Goal: Check status: Check status

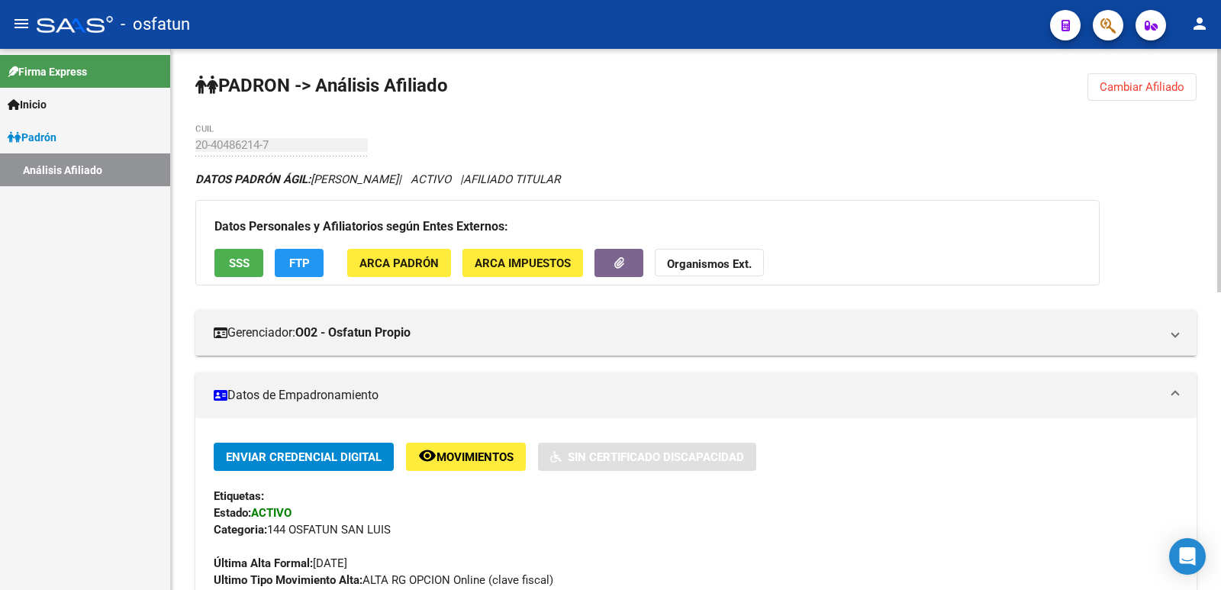
click at [1143, 95] on button "Cambiar Afiliado" at bounding box center [1142, 86] width 109 height 27
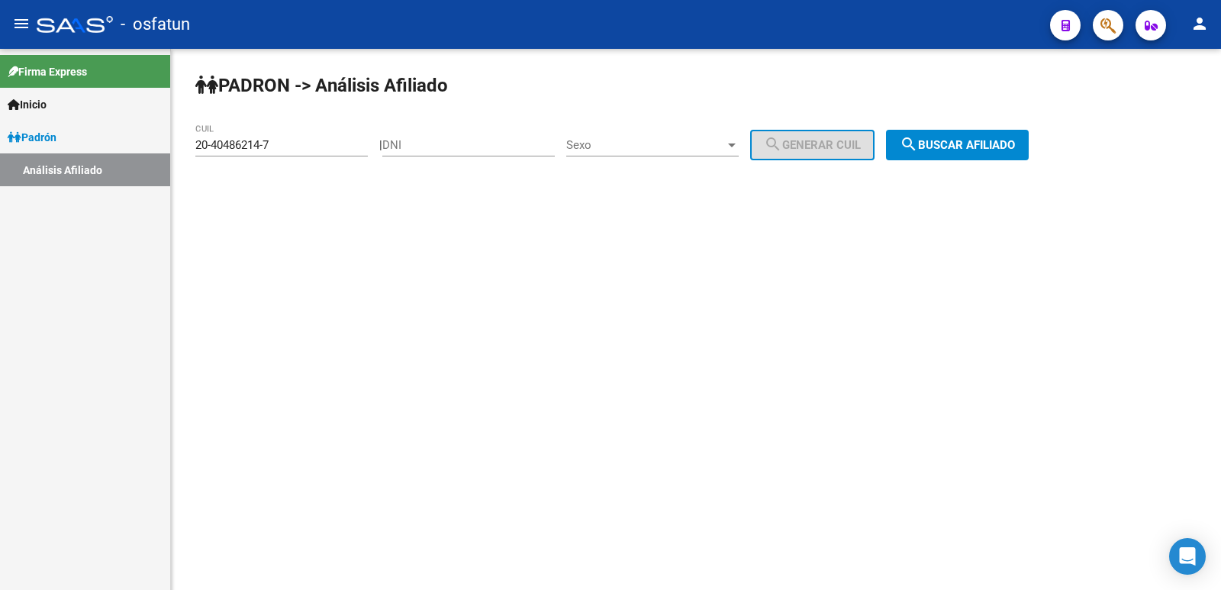
drag, startPoint x: 488, startPoint y: 143, endPoint x: 456, endPoint y: 172, distance: 43.7
click at [488, 143] on input "DNI" at bounding box center [468, 145] width 172 height 14
paste input "20414927"
type input "20414927"
click at [689, 151] on span "Sexo" at bounding box center [645, 145] width 159 height 14
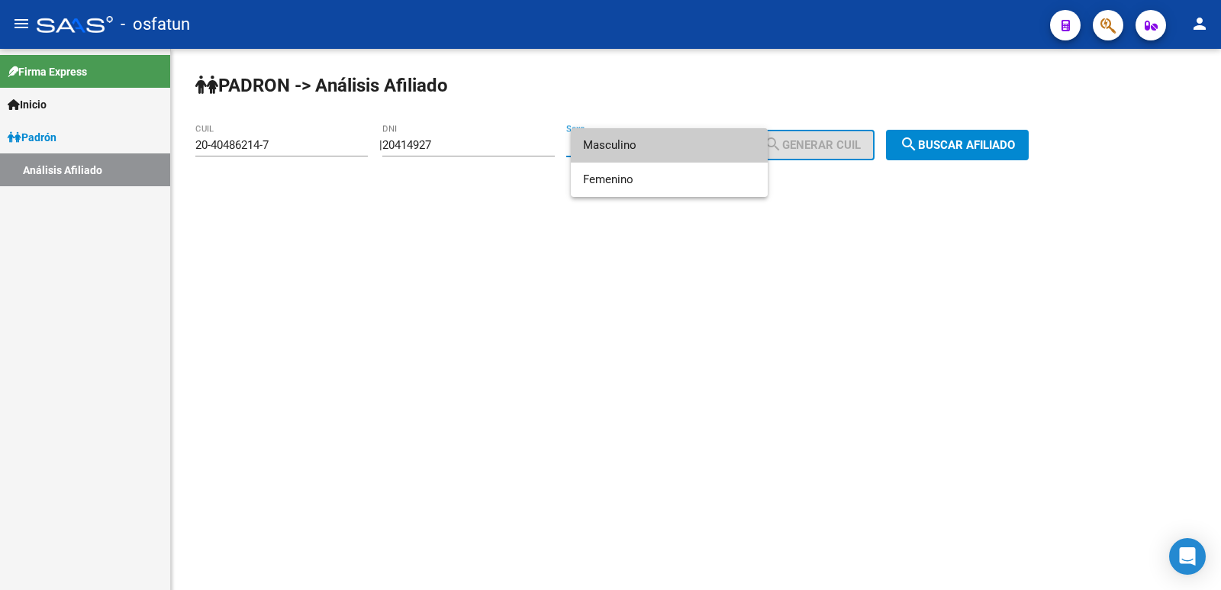
click at [622, 156] on span "Masculino" at bounding box center [669, 145] width 172 height 34
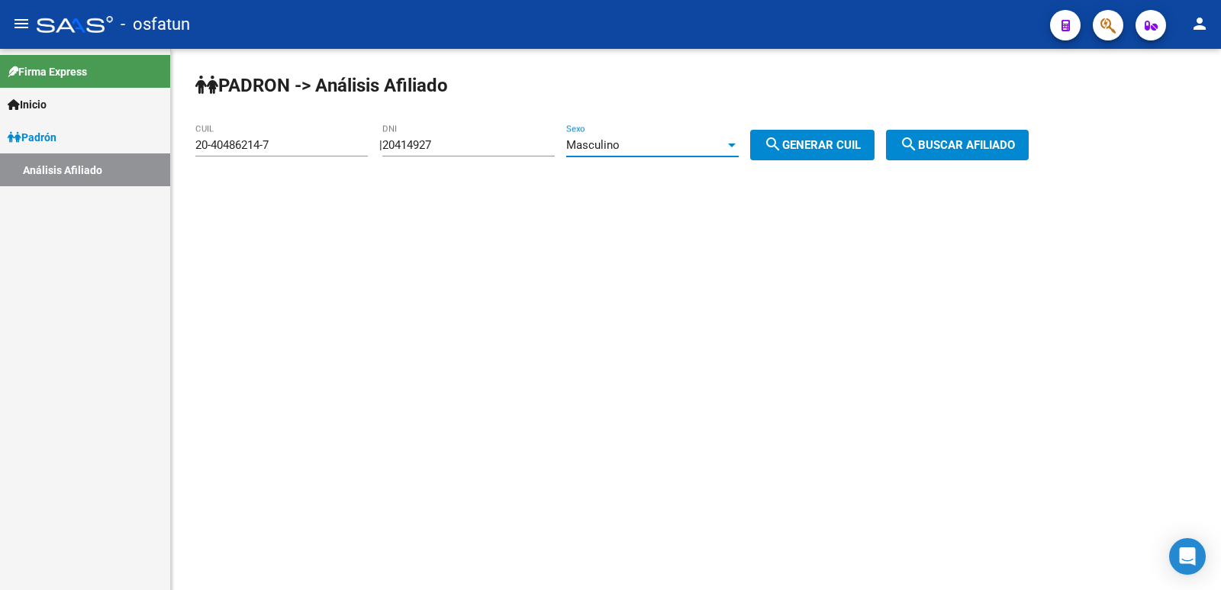
click at [844, 140] on span "search Generar CUIL" at bounding box center [812, 145] width 97 height 14
type input "20-20414927-6"
click at [944, 143] on span "search Buscar afiliado" at bounding box center [957, 145] width 115 height 14
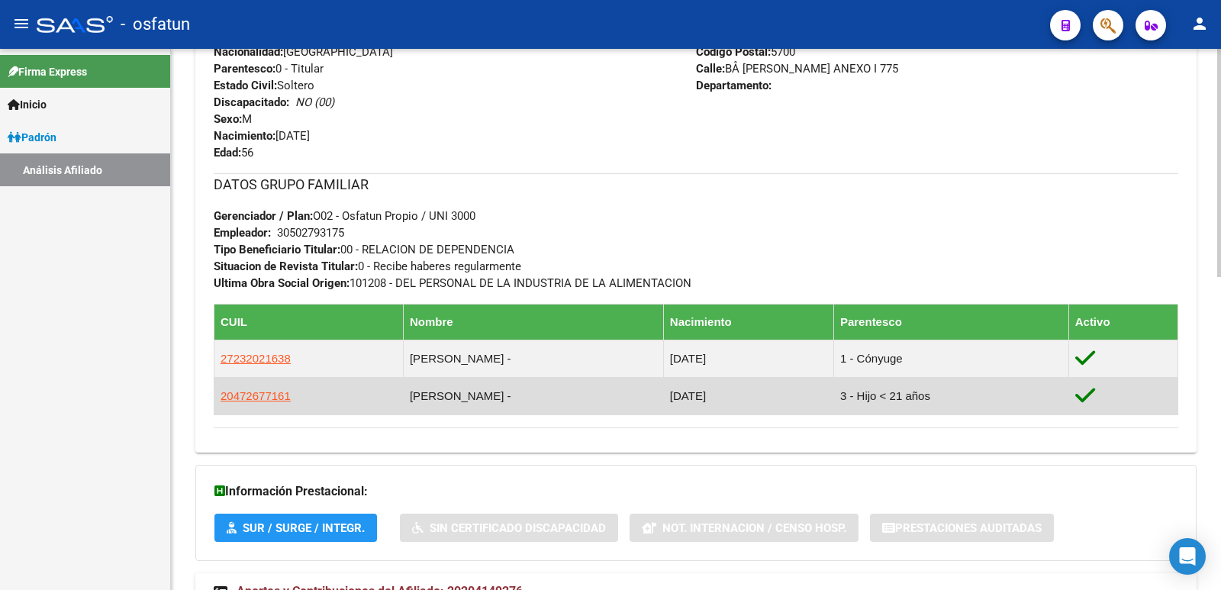
scroll to position [744, 0]
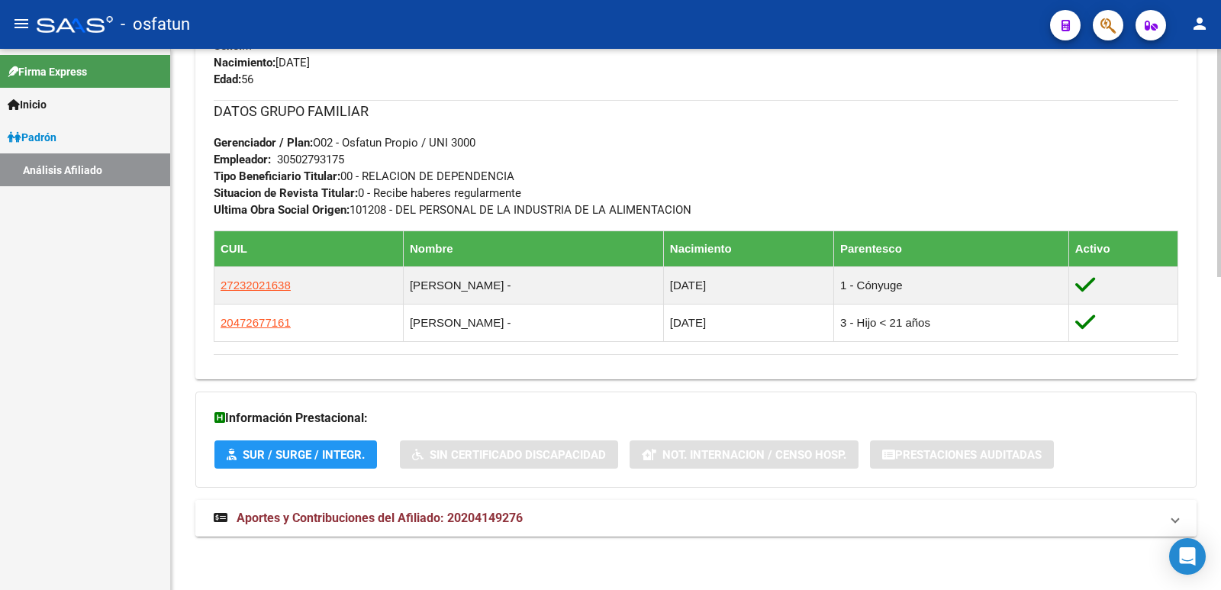
click at [499, 517] on span "Aportes y Contribuciones del Afiliado: 20204149276" at bounding box center [380, 518] width 286 height 15
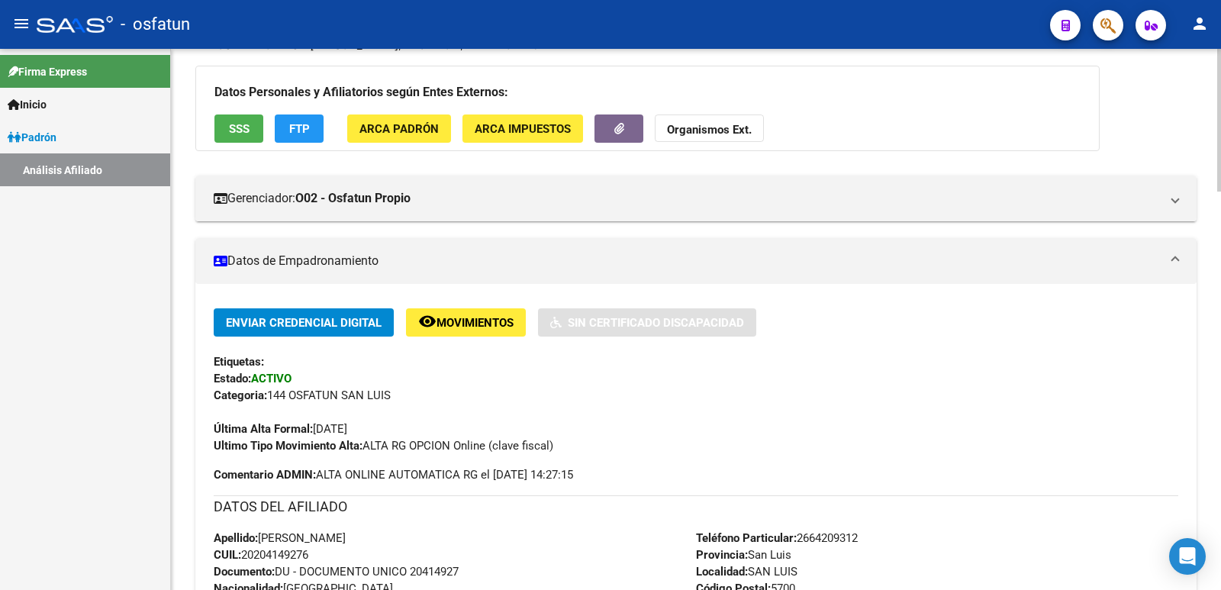
scroll to position [0, 0]
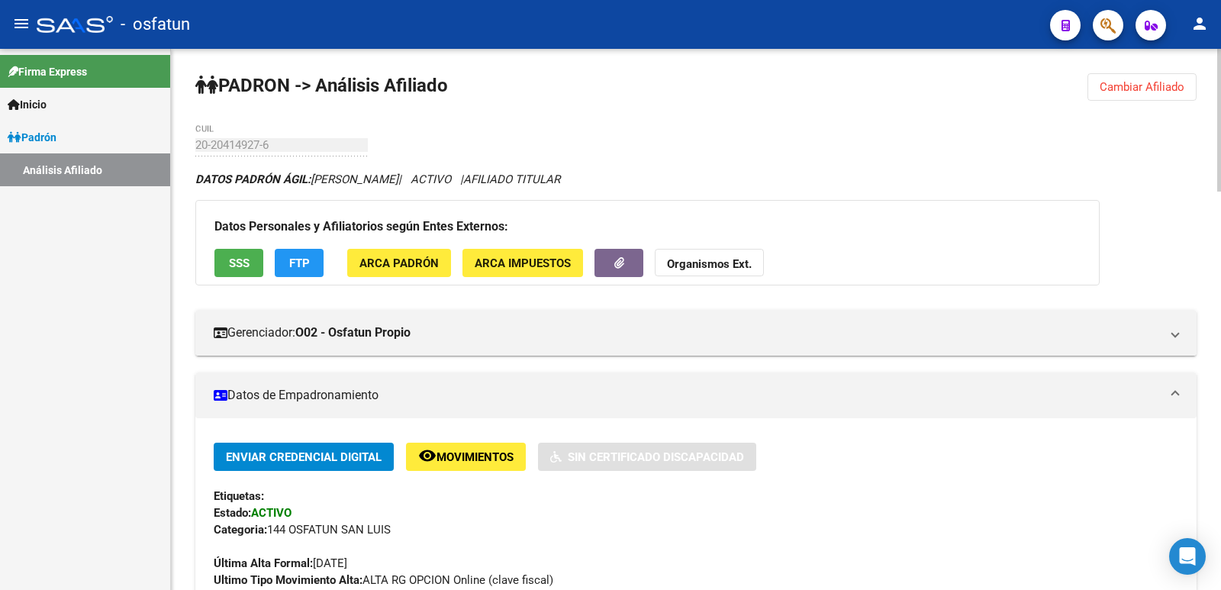
click at [1150, 81] on span "Cambiar Afiliado" at bounding box center [1142, 87] width 85 height 14
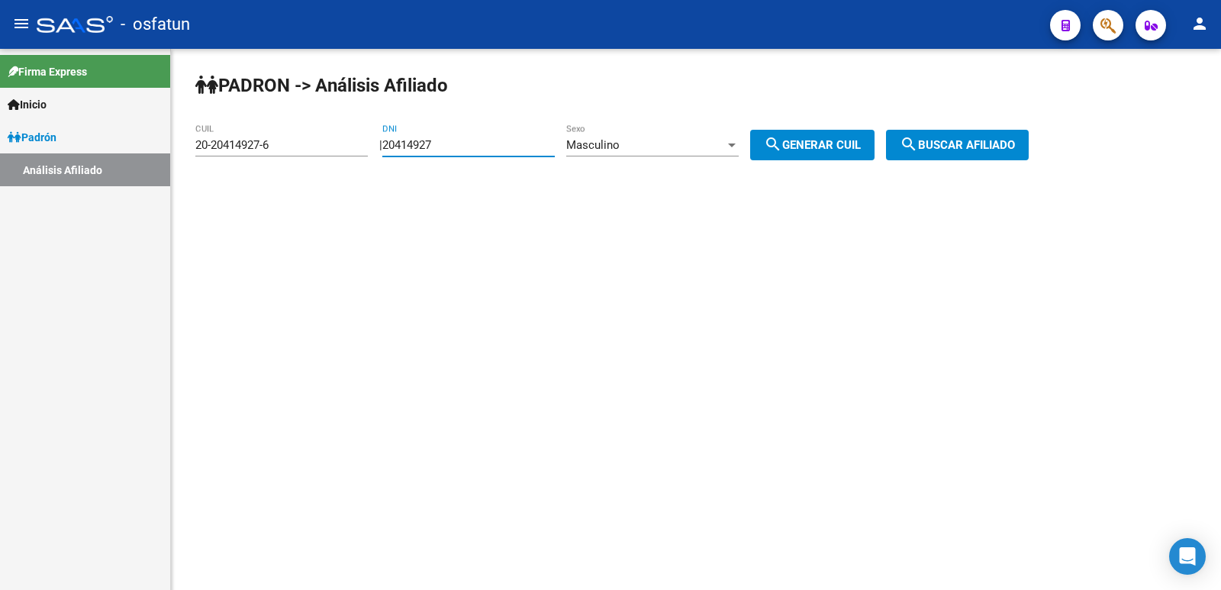
drag, startPoint x: 485, startPoint y: 140, endPoint x: 323, endPoint y: 169, distance: 165.0
click at [323, 152] on app-analisis-afiliado "PADRON -> Análisis Afiliado 20-20414927-6 CUIL | 20414927 DNI Masculino Sexo se…" at bounding box center [617, 145] width 845 height 14
paste input "19010353"
type input "19010353"
click at [620, 147] on span "Masculino" at bounding box center [592, 145] width 53 height 14
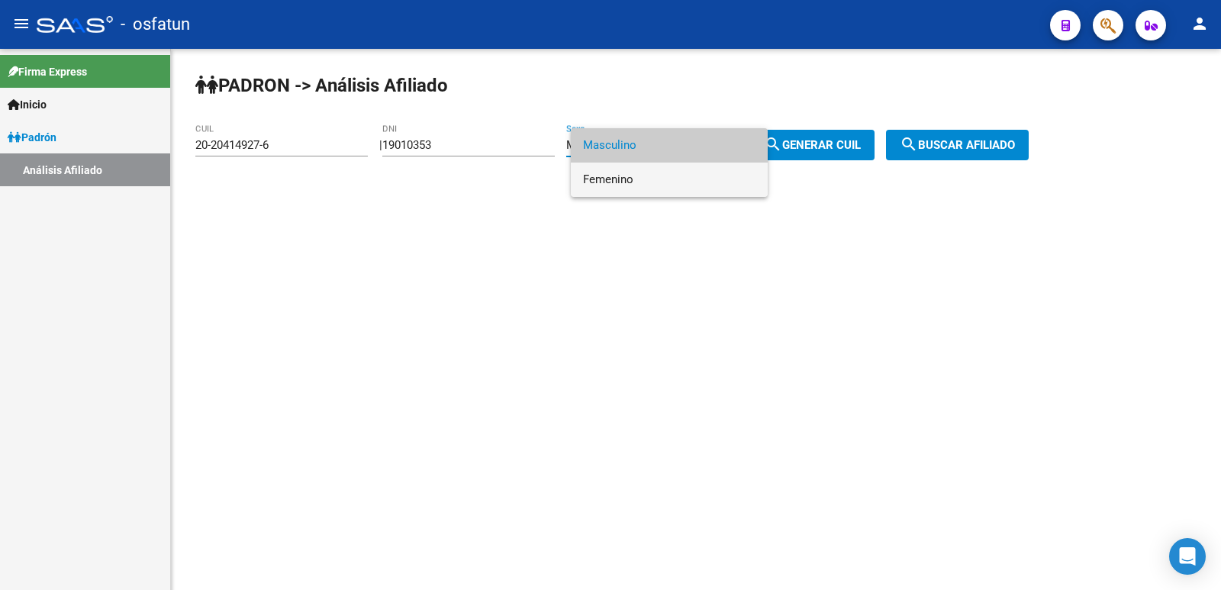
click at [641, 176] on span "Femenino" at bounding box center [669, 180] width 172 height 34
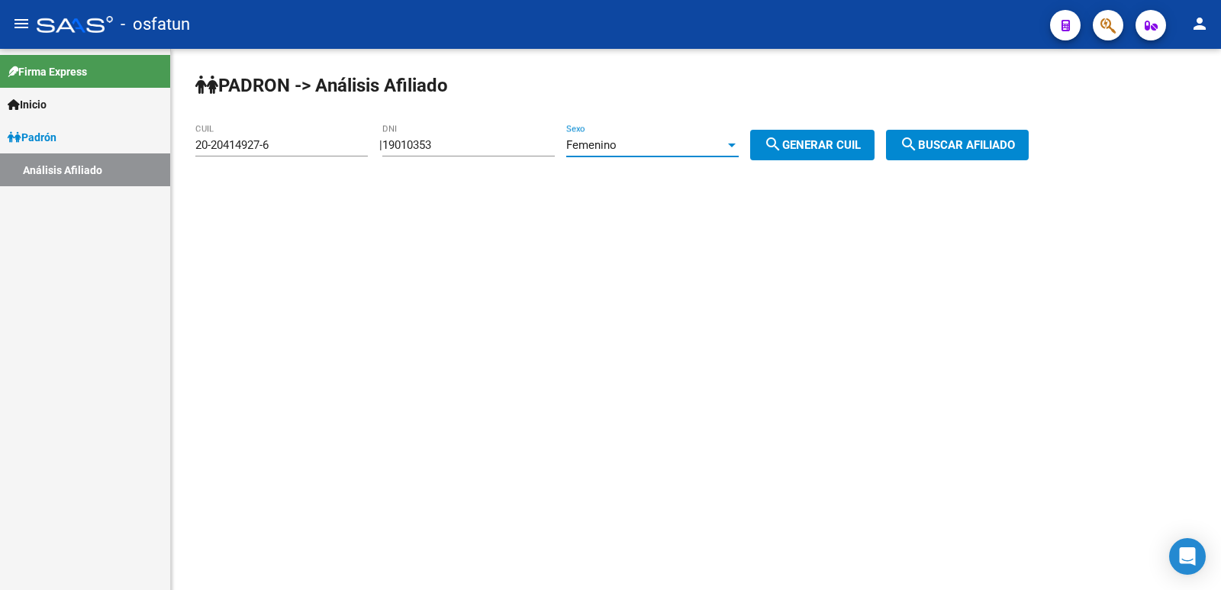
click at [782, 147] on mat-icon "search" at bounding box center [773, 144] width 18 height 18
type input "27-19010353-1"
drag, startPoint x: 933, startPoint y: 142, endPoint x: 876, endPoint y: 162, distance: 60.6
click at [918, 141] on mat-icon "search" at bounding box center [909, 144] width 18 height 18
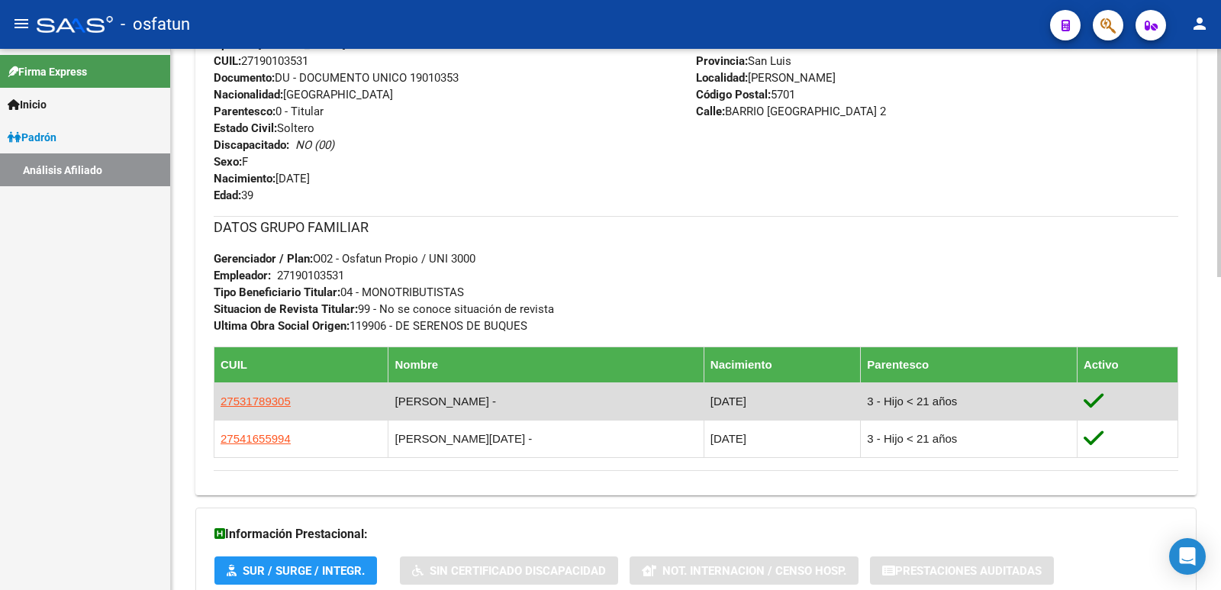
scroll to position [744, 0]
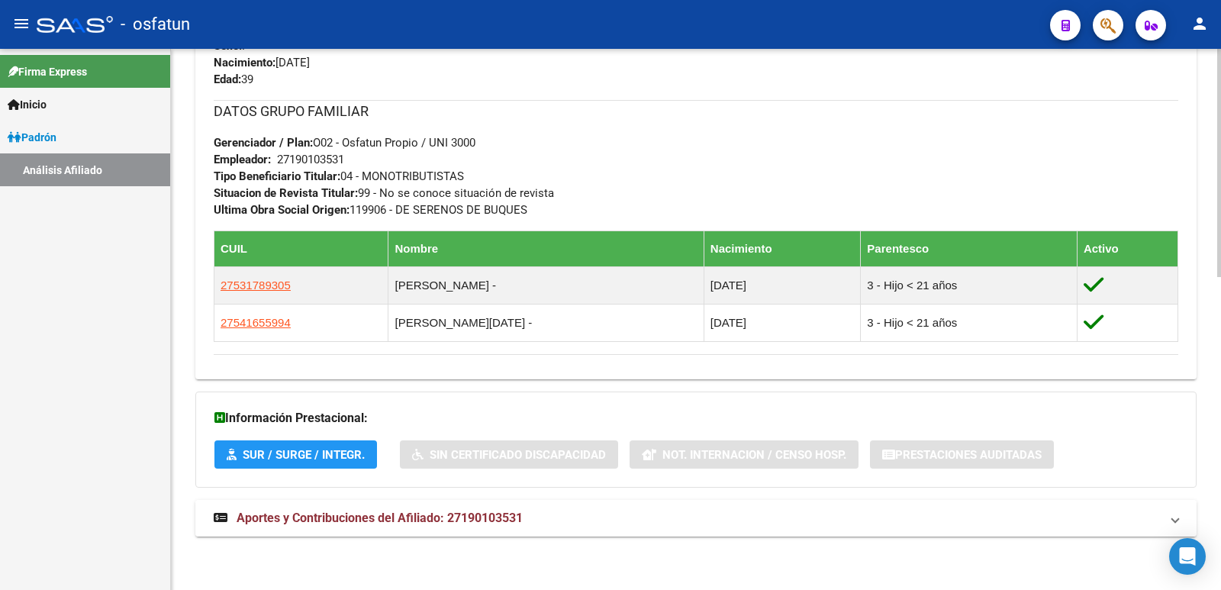
click at [443, 517] on span "Aportes y Contribuciones del Afiliado: 27190103531" at bounding box center [380, 518] width 286 height 15
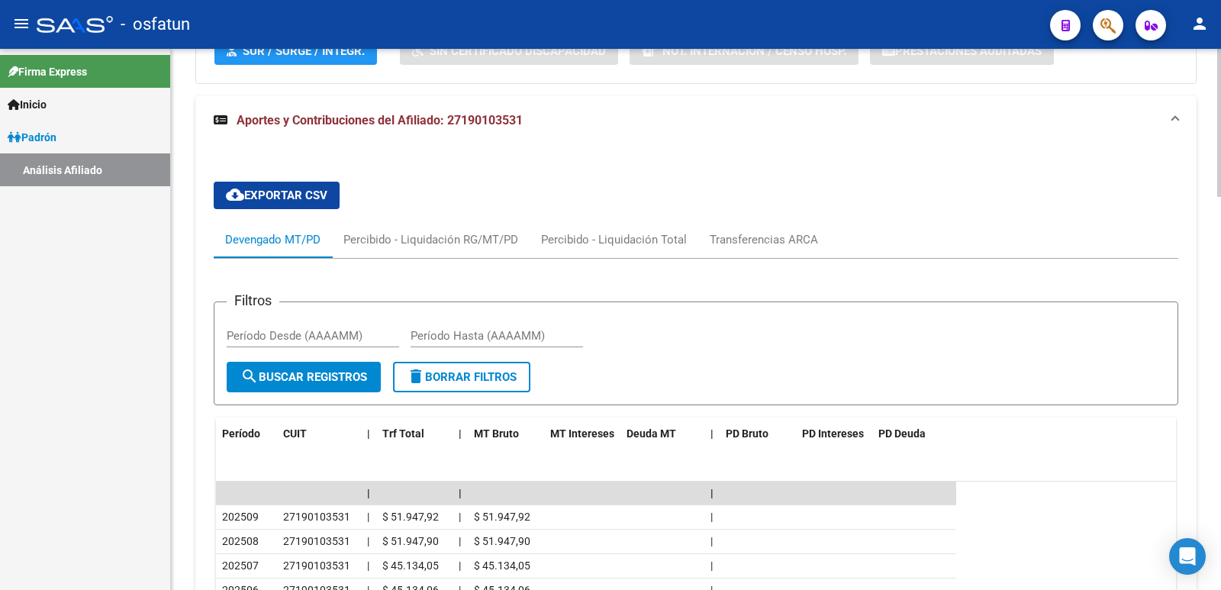
scroll to position [1439, 0]
